Goal: Task Accomplishment & Management: Manage account settings

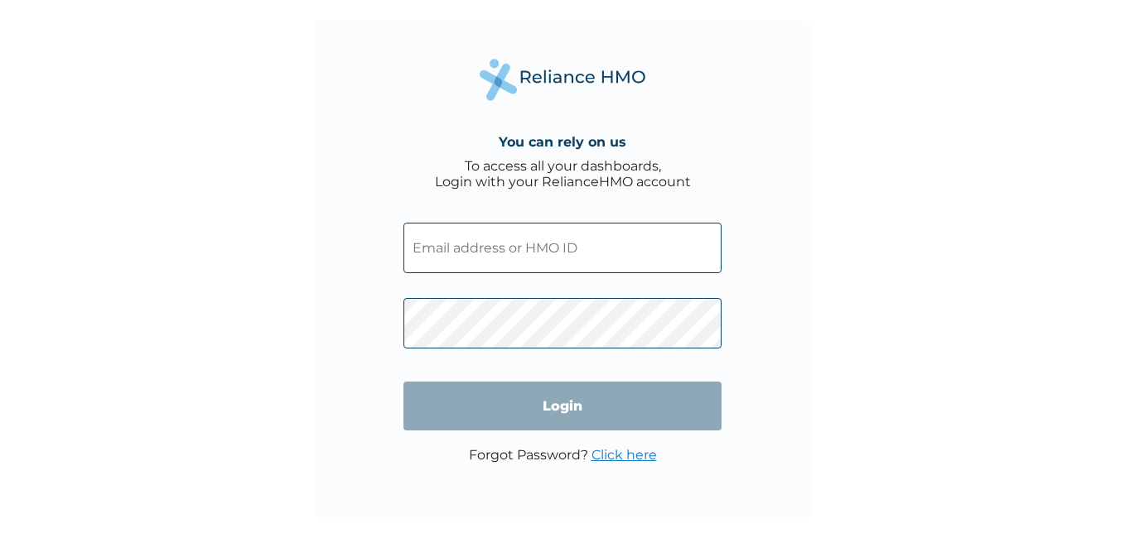
click at [699, 265] on input "text" at bounding box center [562, 248] width 318 height 51
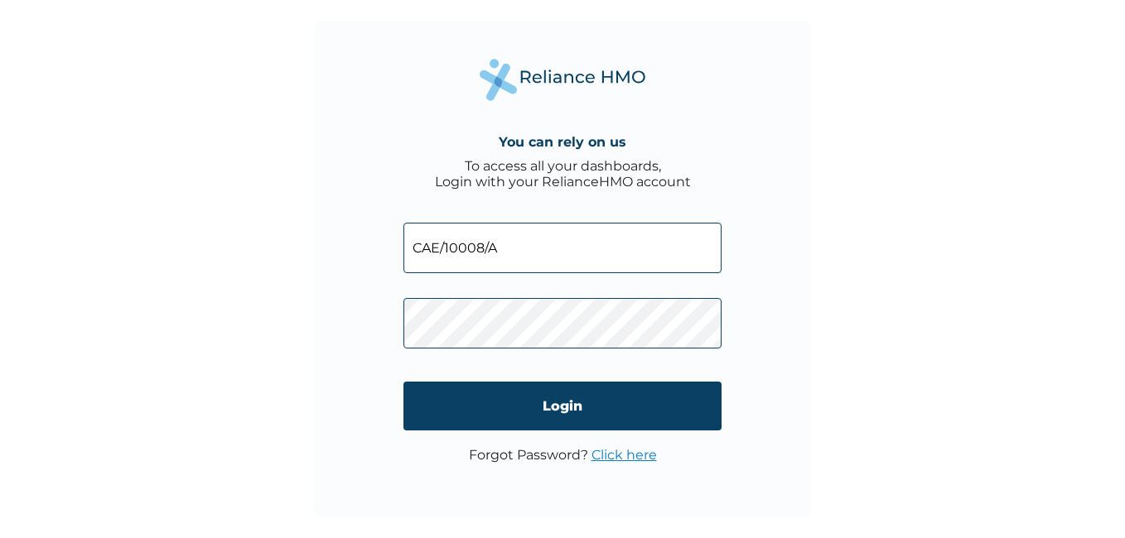
type input "CAE/10008/A"
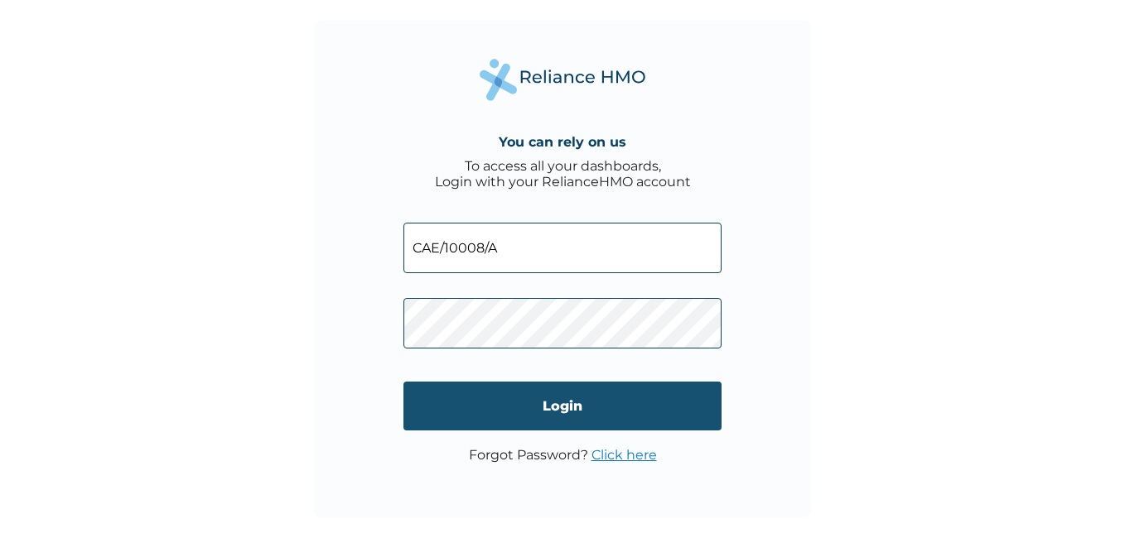
click at [628, 389] on input "Login" at bounding box center [562, 406] width 318 height 49
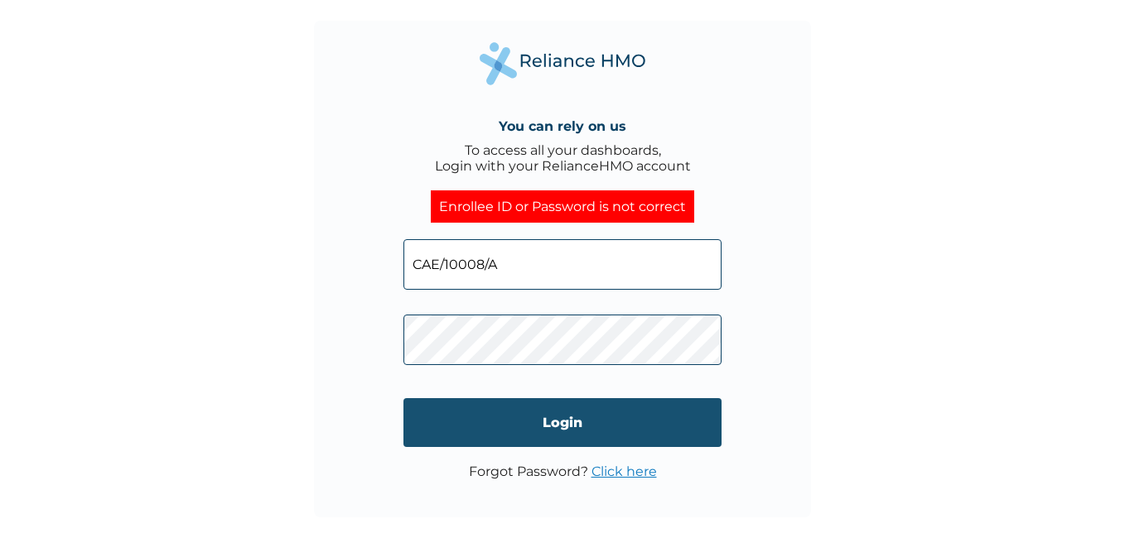
click at [543, 430] on input "Login" at bounding box center [562, 422] width 318 height 49
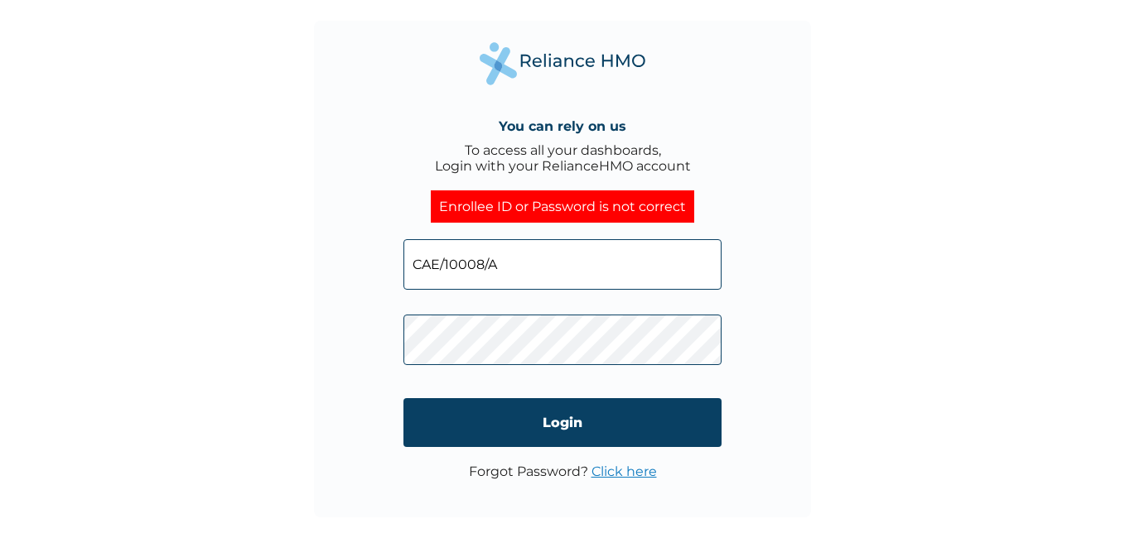
click at [504, 268] on input "CAE/10008/A" at bounding box center [562, 264] width 318 height 51
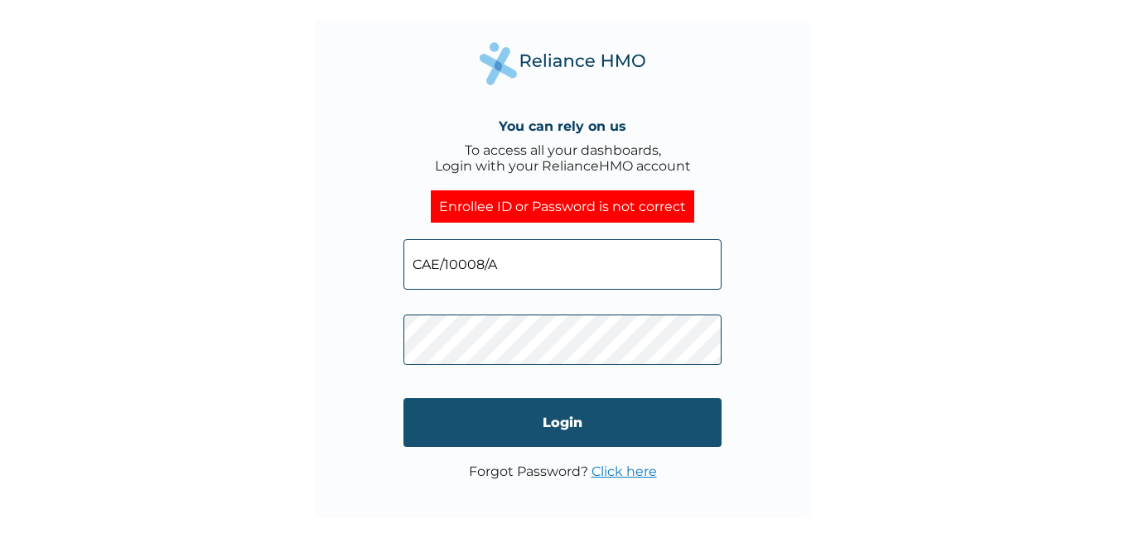
click at [508, 418] on input "Login" at bounding box center [562, 422] width 318 height 49
click at [621, 417] on input "Login" at bounding box center [562, 422] width 318 height 49
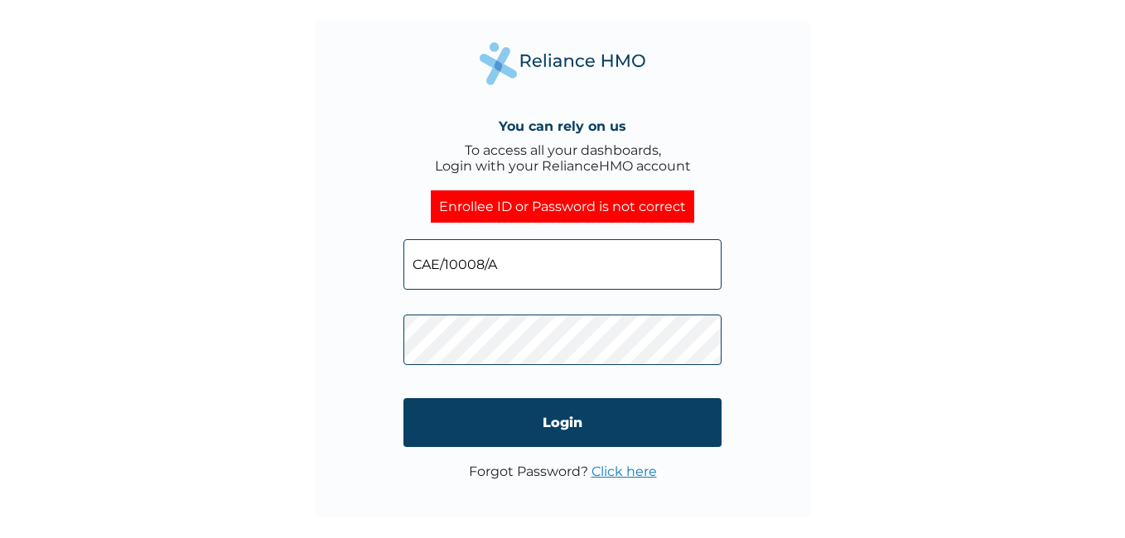
click at [605, 475] on link "Click here" at bounding box center [623, 472] width 65 height 16
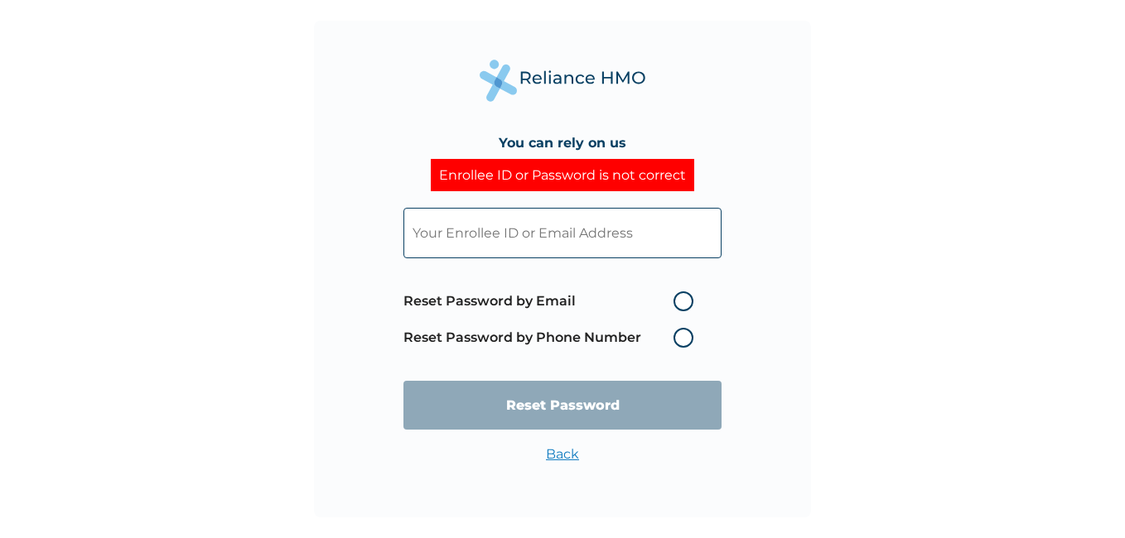
click at [683, 335] on label "Reset Password by Phone Number" at bounding box center [552, 338] width 298 height 20
click at [680, 343] on label "Reset Password by Phone Number" at bounding box center [552, 338] width 298 height 20
click at [683, 334] on label "Reset Password by Phone Number" at bounding box center [552, 338] width 298 height 20
click at [646, 236] on input "text" at bounding box center [562, 233] width 318 height 51
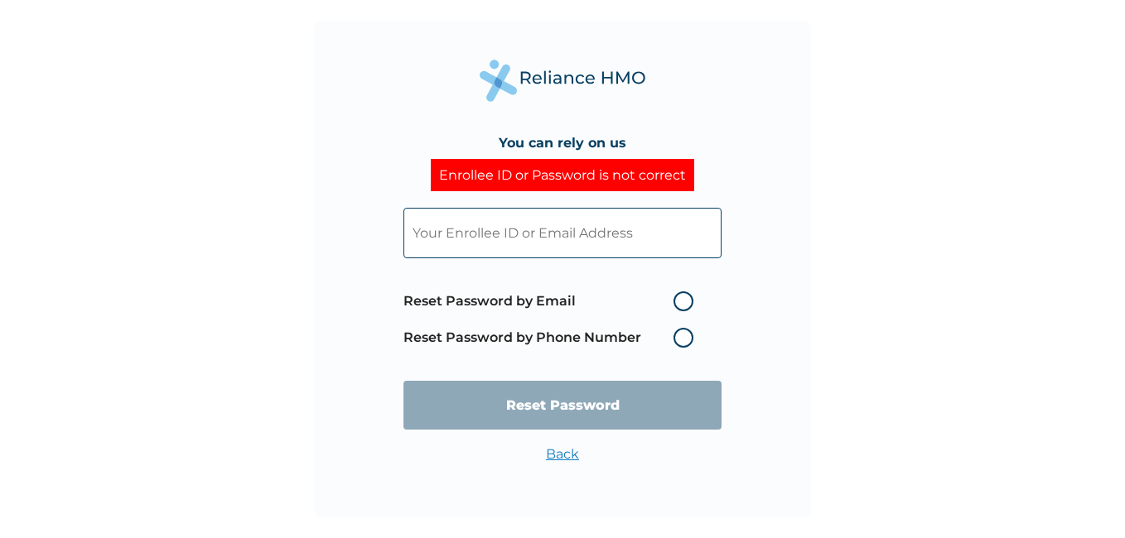
type input "[EMAIL_ADDRESS][DOMAIN_NAME]"
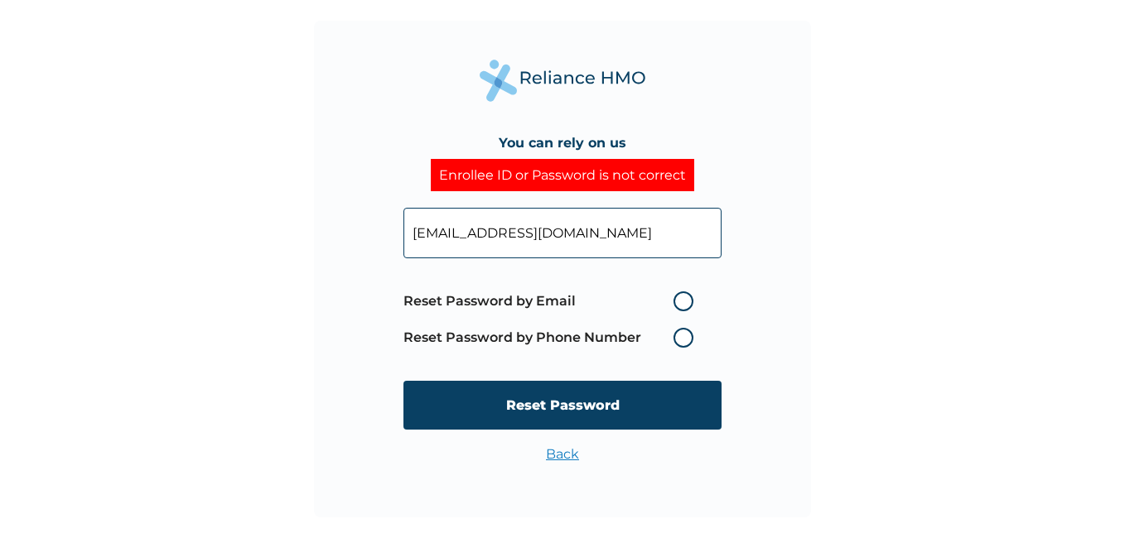
click at [677, 341] on label "Reset Password by Phone Number" at bounding box center [552, 338] width 298 height 20
click at [689, 333] on label "Reset Password by Phone Number" at bounding box center [552, 338] width 298 height 20
click at [681, 296] on label "Reset Password by Email" at bounding box center [552, 302] width 298 height 20
click at [677, 296] on input "Reset Password by Email" at bounding box center [663, 301] width 27 height 27
radio input "true"
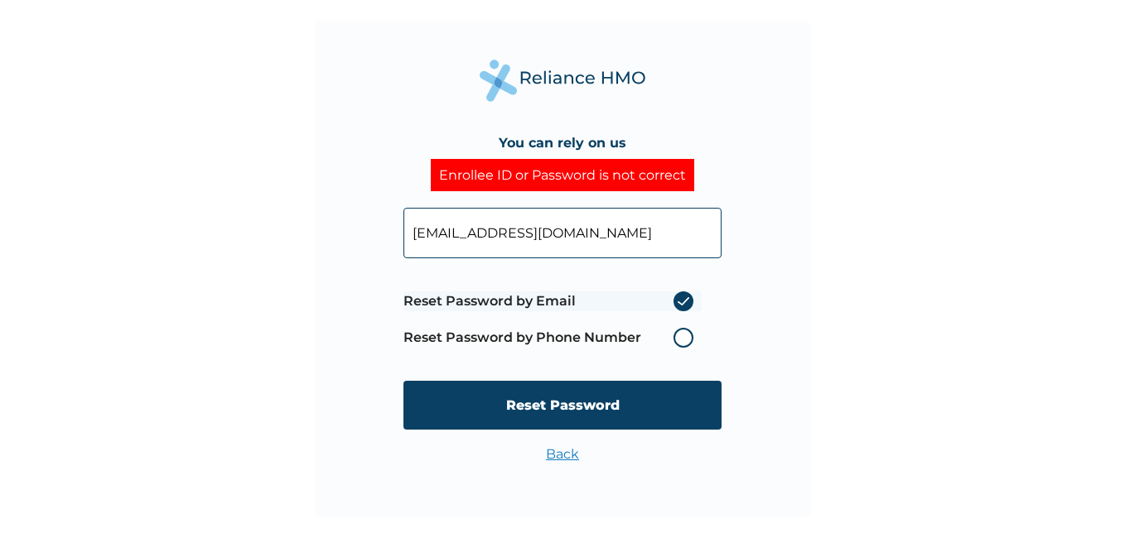
click at [683, 338] on label "Reset Password by Phone Number" at bounding box center [552, 338] width 298 height 20
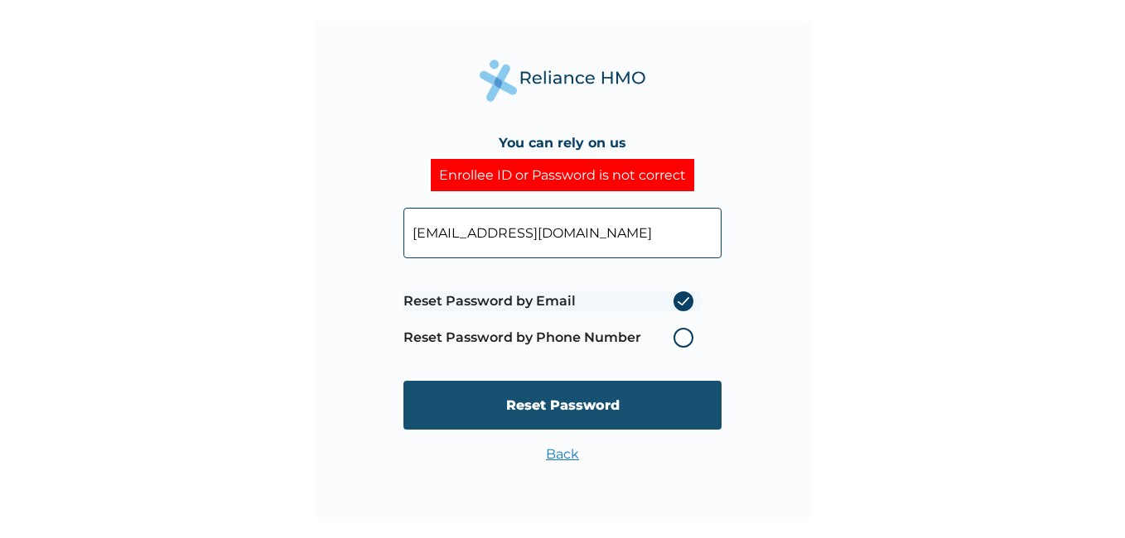
click at [672, 410] on input "Reset Password" at bounding box center [562, 405] width 318 height 49
